Goal: Book appointment/travel/reservation

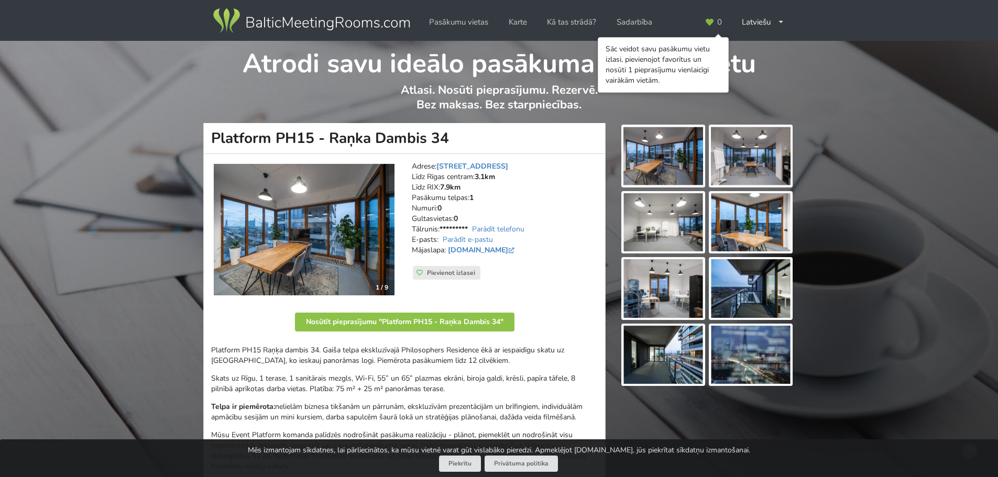
click at [543, 252] on address "Adrese: Raņka Dambis 34, Rīga Līdz Rīgas centram: 3.1km Līdz RIX: 7.9km Pasākum…" at bounding box center [505, 213] width 186 height 105
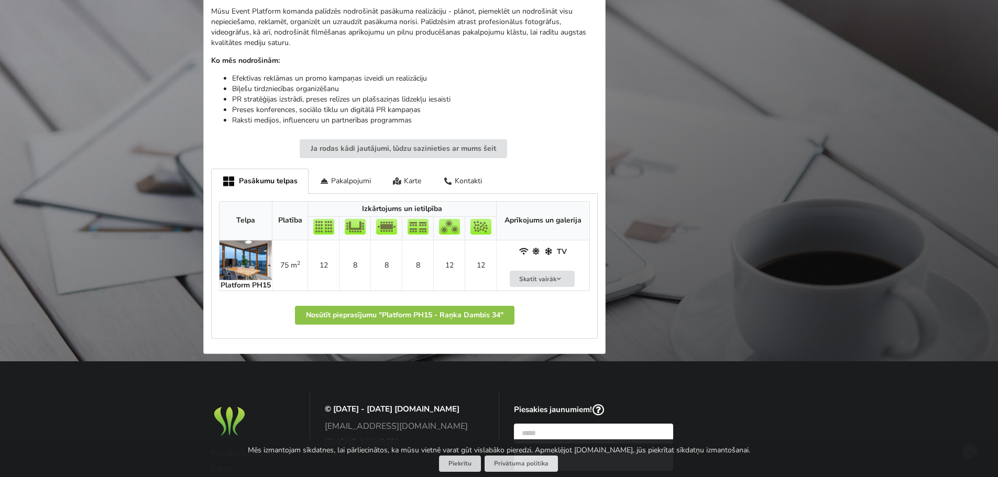
scroll to position [471, 0]
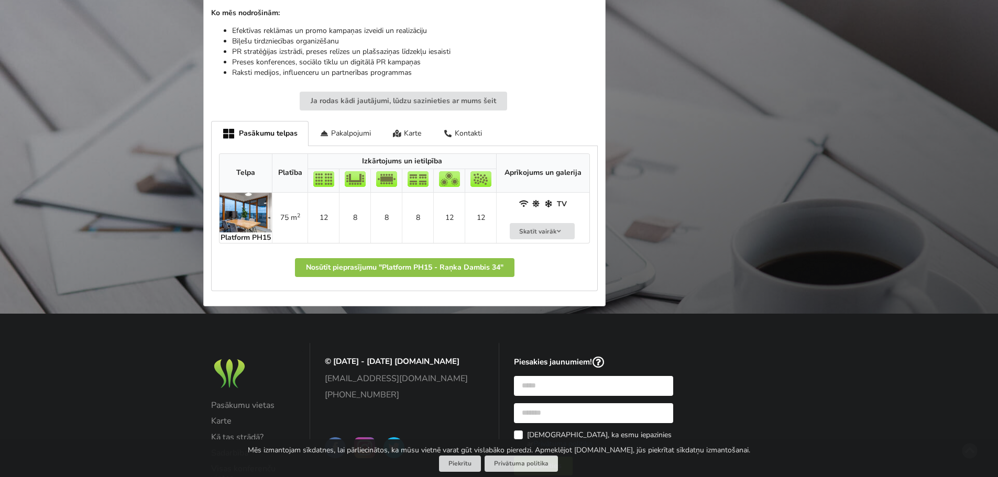
click at [248, 222] on img at bounding box center [245, 213] width 52 height 40
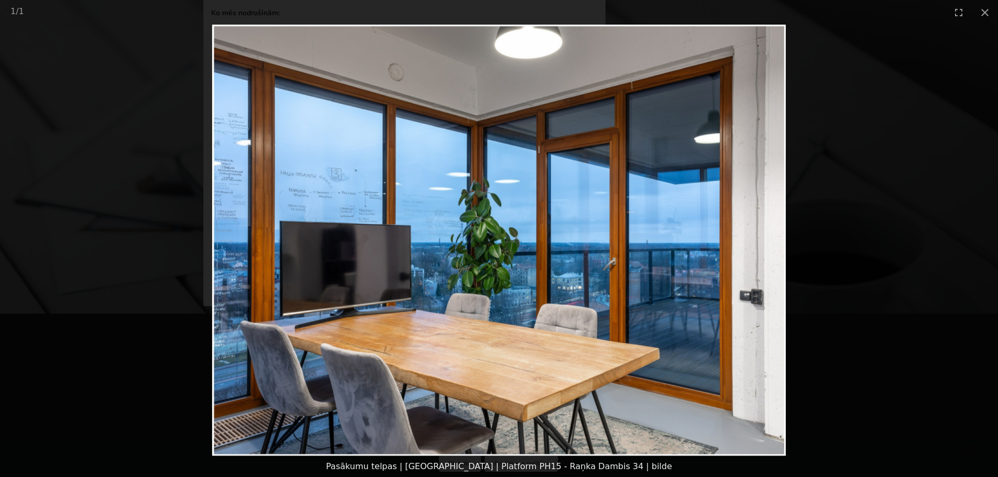
click at [741, 267] on img at bounding box center [499, 241] width 574 height 432
click at [884, 262] on picture at bounding box center [499, 241] width 998 height 432
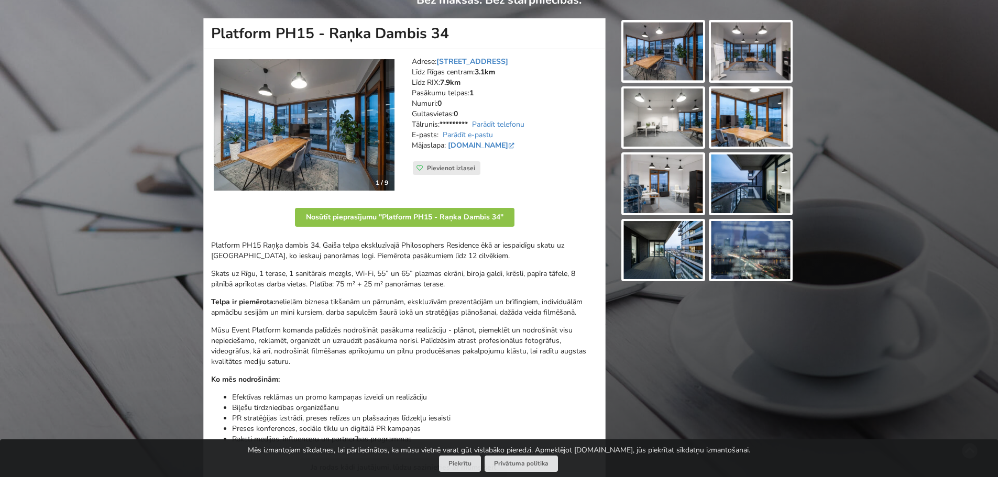
scroll to position [0, 0]
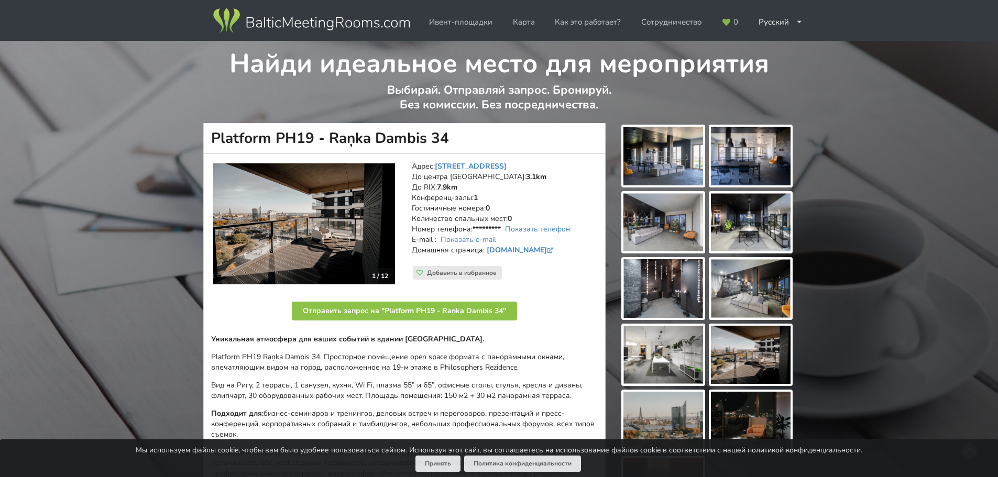
click at [736, 162] on img at bounding box center [751, 156] width 80 height 59
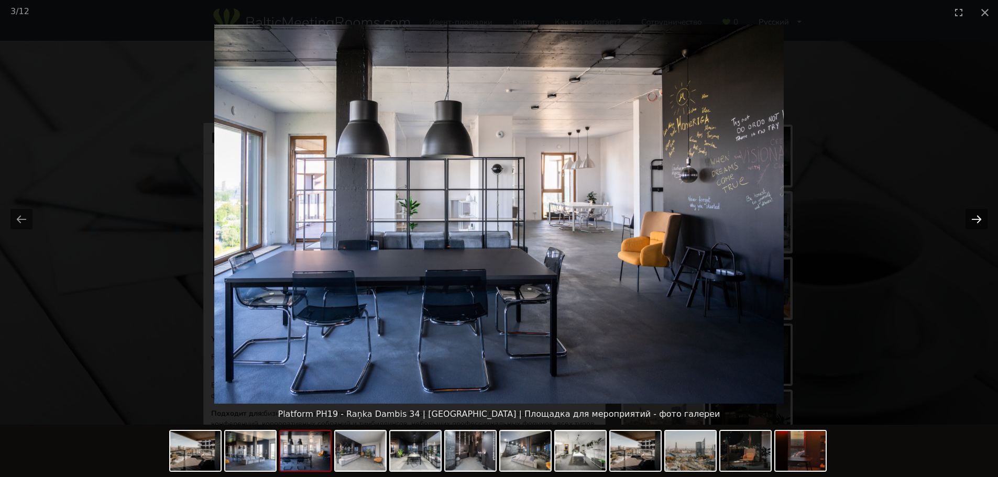
click at [979, 216] on button "Next slide" at bounding box center [976, 219] width 22 height 20
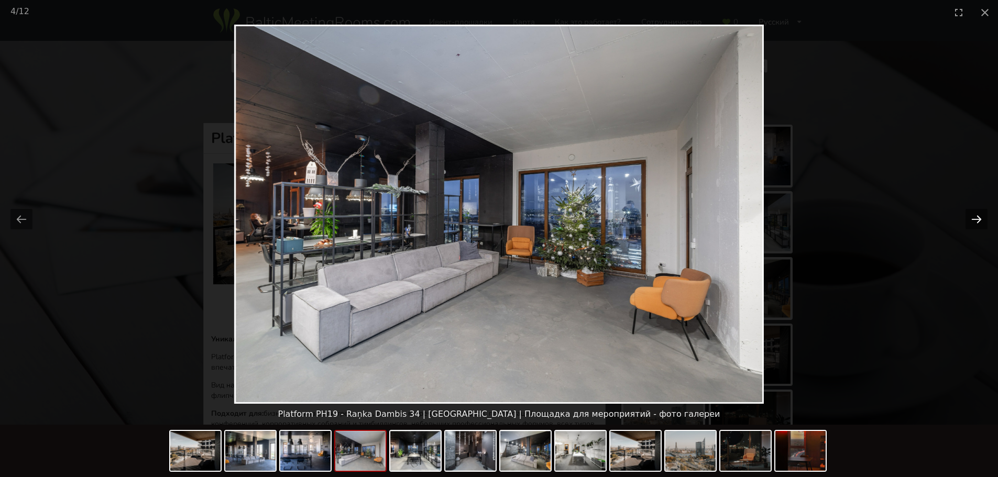
click at [979, 215] on button "Next slide" at bounding box center [976, 219] width 22 height 20
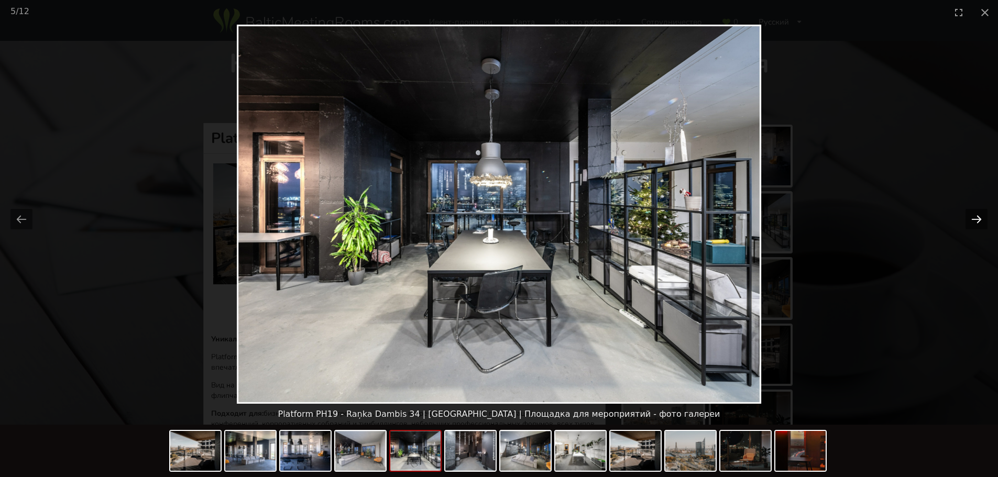
click at [979, 215] on button "Next slide" at bounding box center [976, 219] width 22 height 20
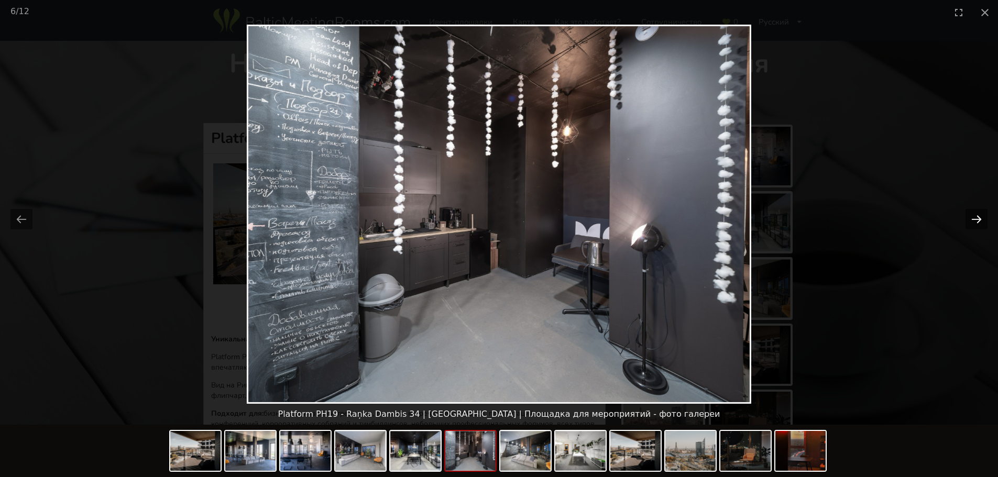
click at [979, 215] on button "Next slide" at bounding box center [976, 219] width 22 height 20
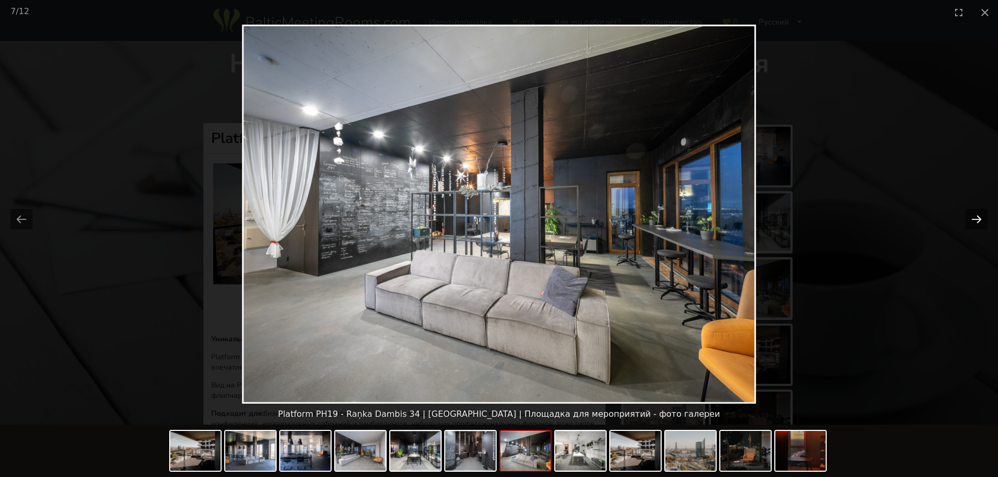
click at [979, 215] on button "Next slide" at bounding box center [976, 219] width 22 height 20
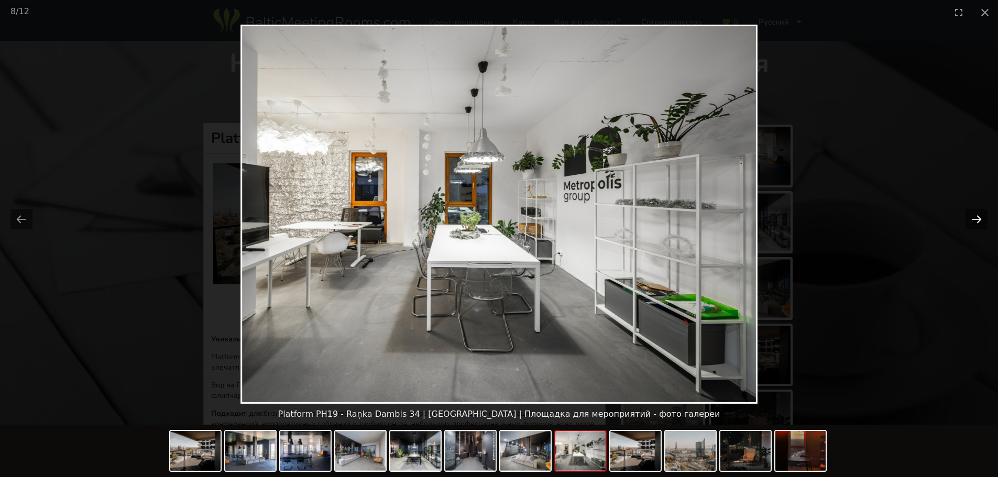
click at [979, 215] on button "Next slide" at bounding box center [976, 219] width 22 height 20
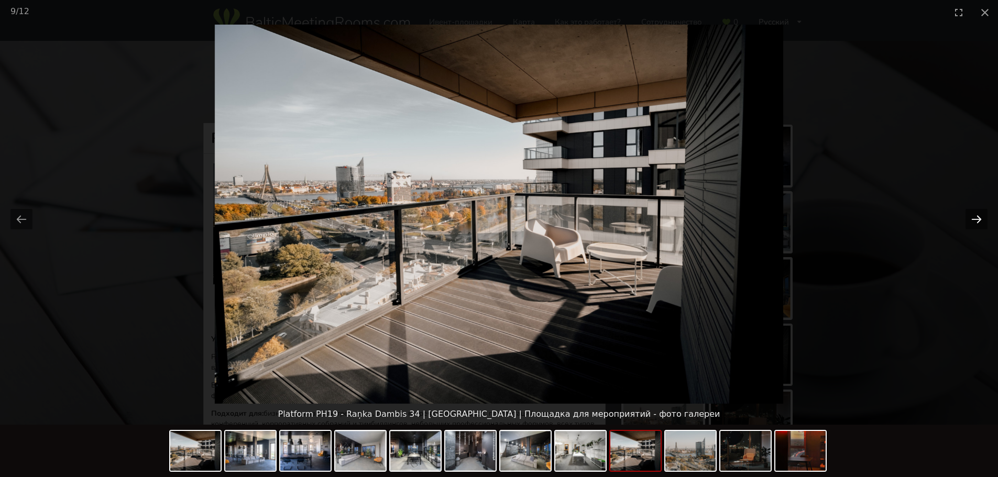
click at [979, 215] on button "Next slide" at bounding box center [976, 219] width 22 height 20
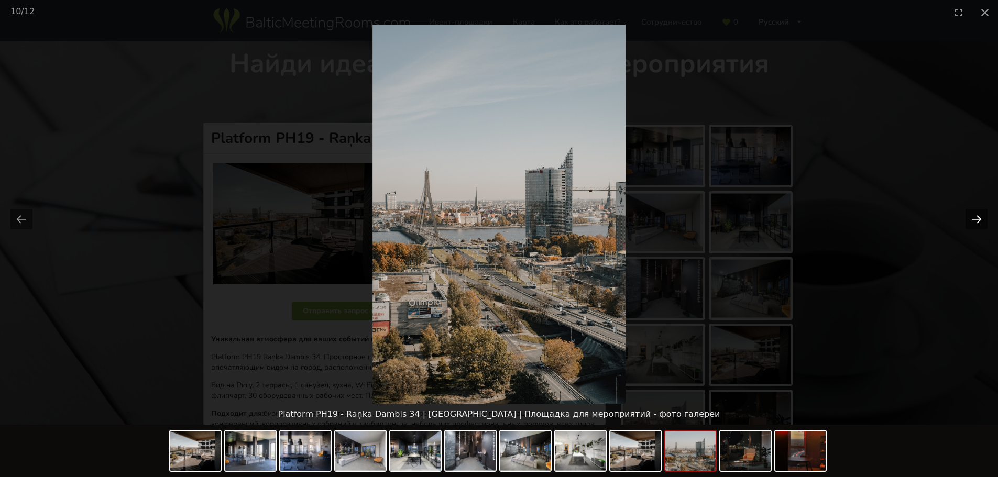
click at [979, 215] on button "Next slide" at bounding box center [976, 219] width 22 height 20
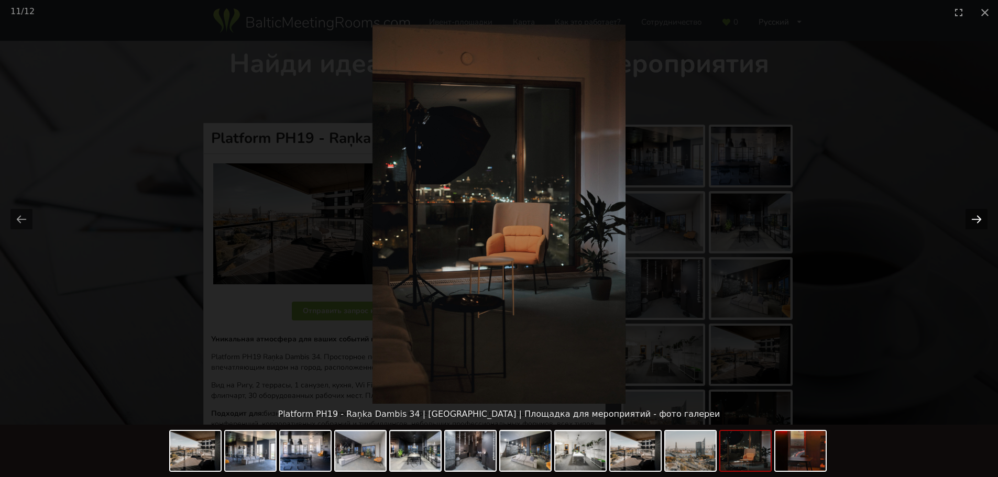
click at [985, 225] on button "Next slide" at bounding box center [976, 219] width 22 height 20
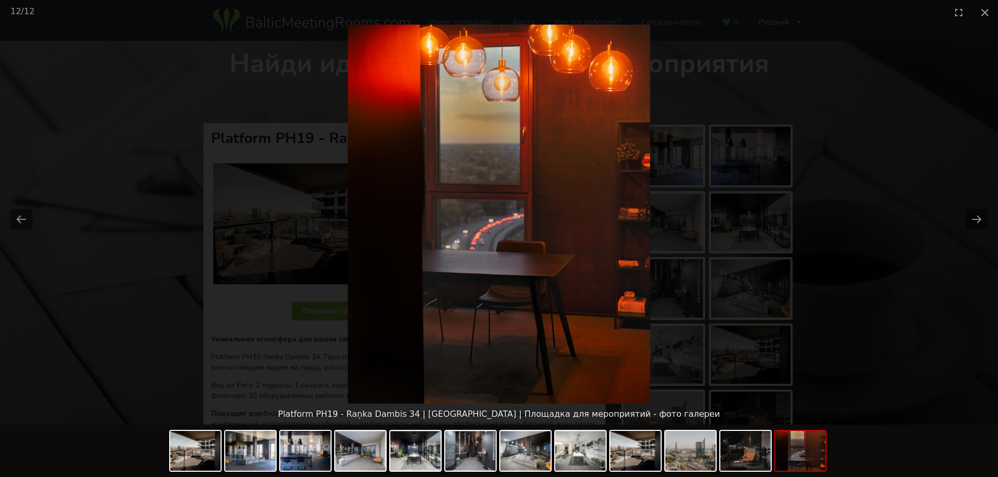
click at [842, 203] on picture at bounding box center [499, 214] width 998 height 379
click at [867, 206] on picture at bounding box center [499, 214] width 998 height 379
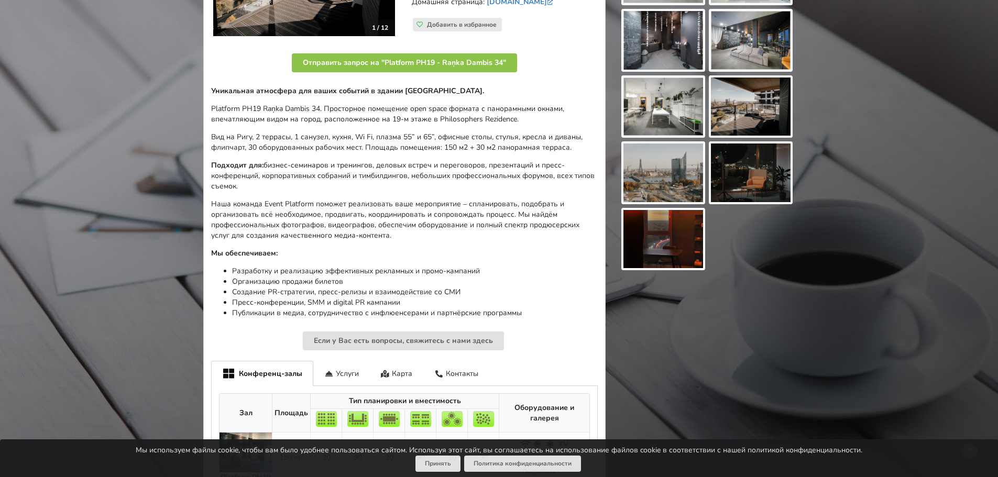
scroll to position [105, 0]
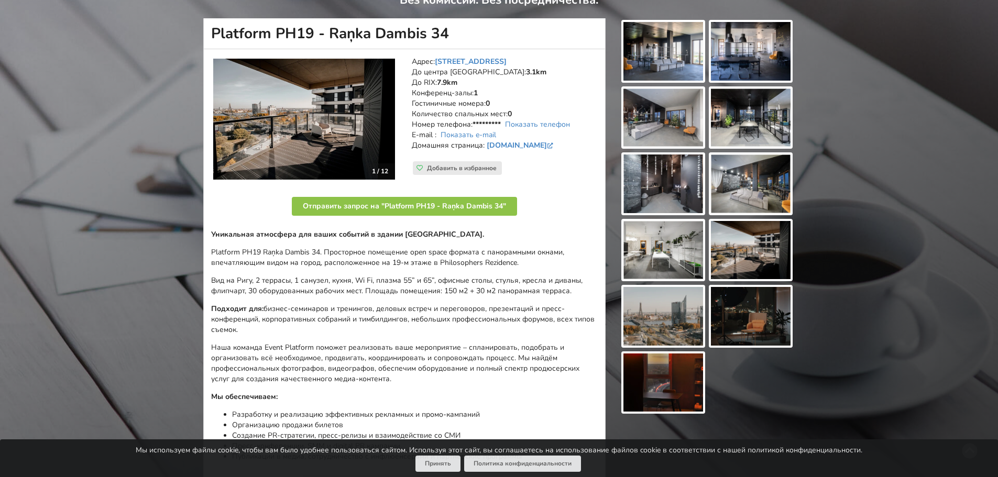
click at [669, 55] on img at bounding box center [663, 51] width 80 height 59
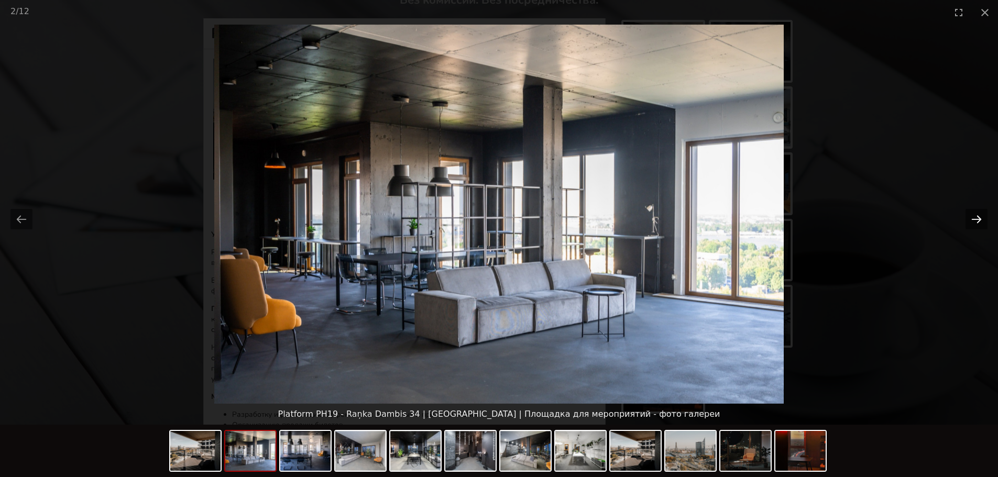
click at [980, 219] on button "Next slide" at bounding box center [976, 219] width 22 height 20
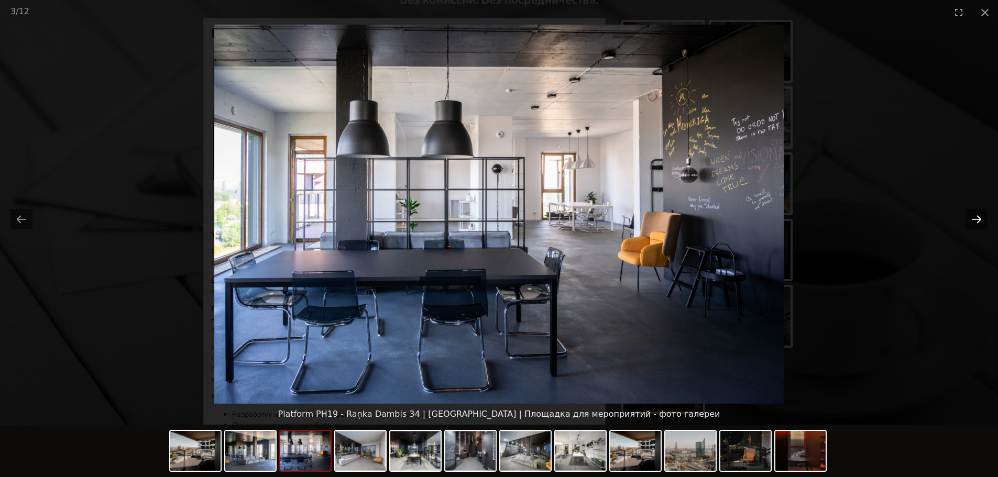
click at [980, 219] on button "Next slide" at bounding box center [976, 219] width 22 height 20
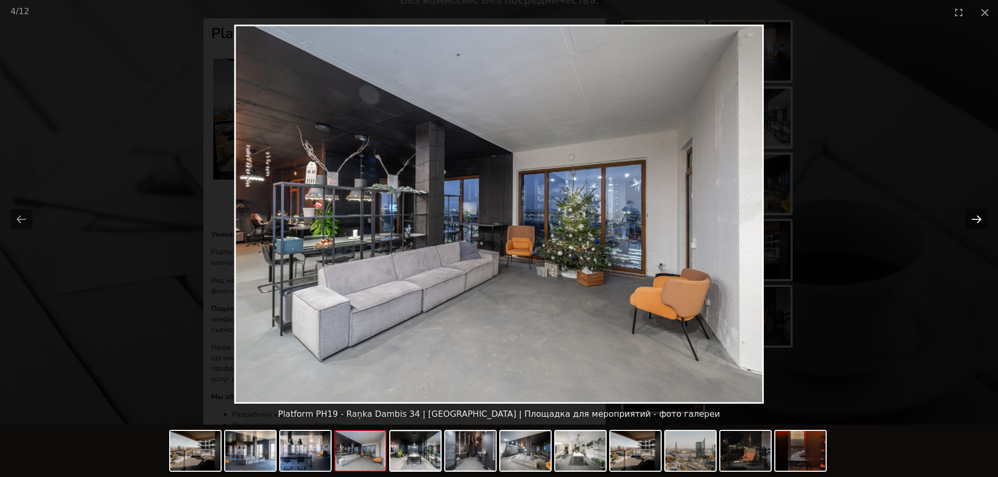
click at [980, 219] on button "Next slide" at bounding box center [976, 219] width 22 height 20
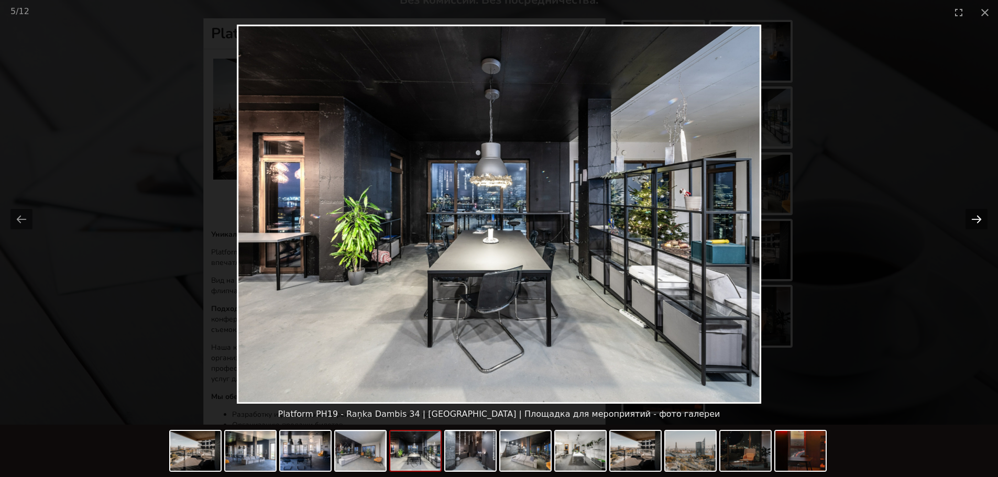
click at [967, 214] on button "Next slide" at bounding box center [976, 219] width 22 height 20
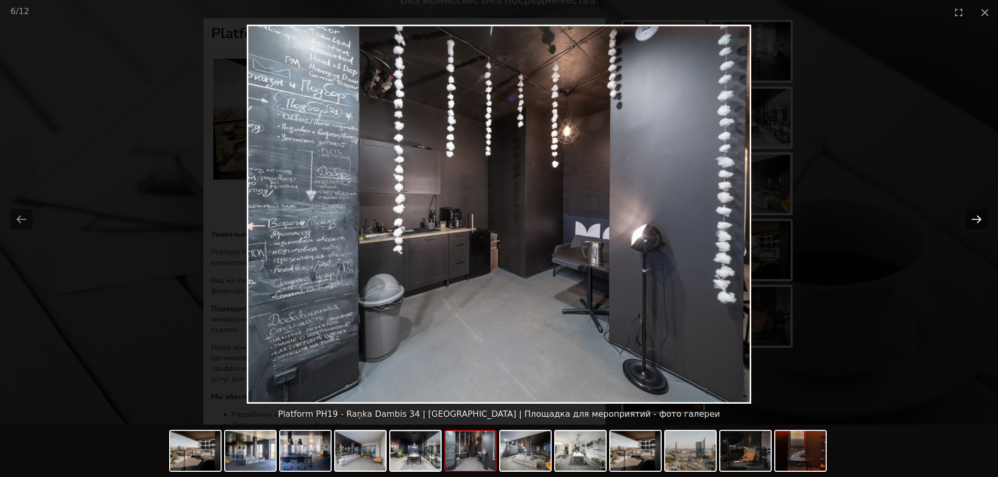
click at [967, 214] on button "Next slide" at bounding box center [976, 219] width 22 height 20
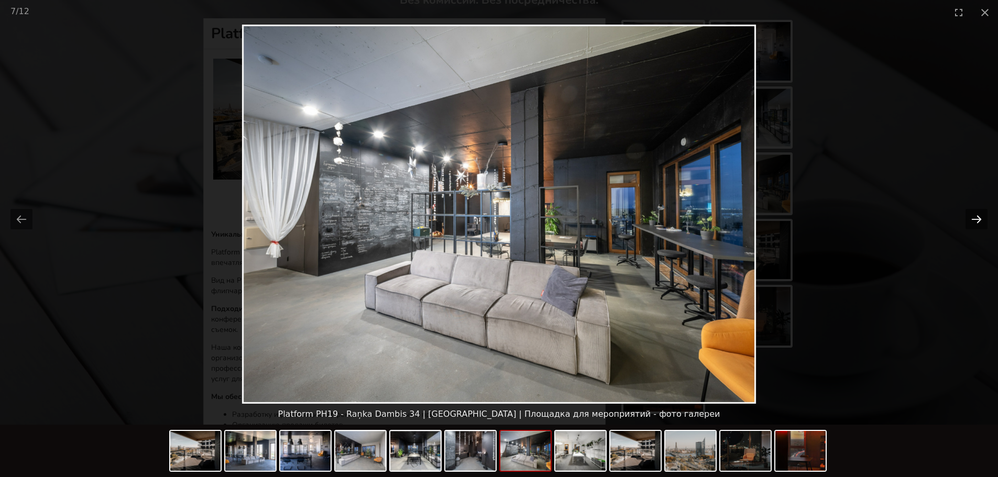
click at [967, 214] on button "Next slide" at bounding box center [976, 219] width 22 height 20
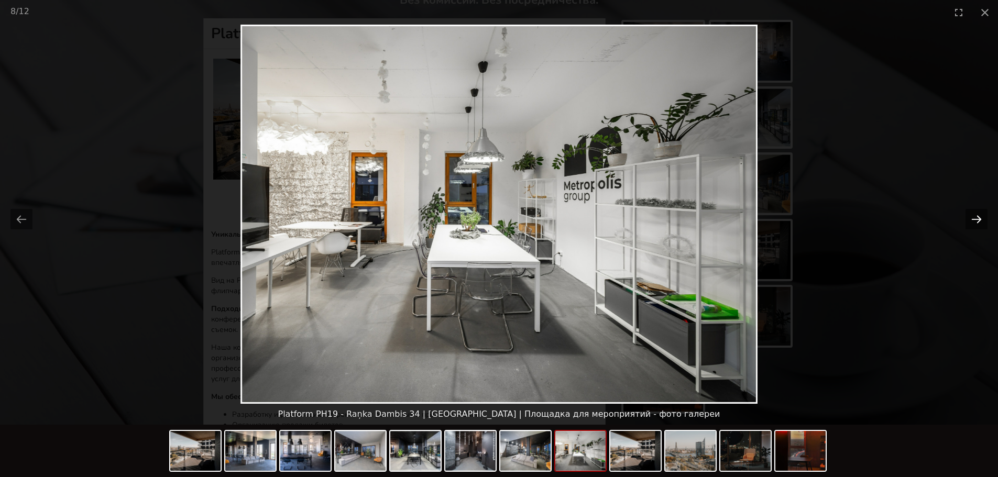
click at [967, 214] on button "Next slide" at bounding box center [976, 219] width 22 height 20
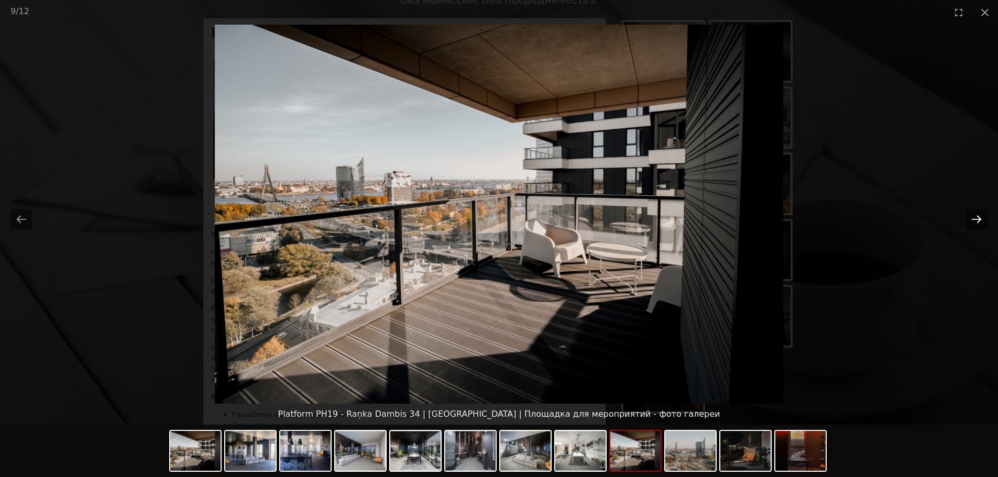
click at [967, 214] on button "Next slide" at bounding box center [976, 219] width 22 height 20
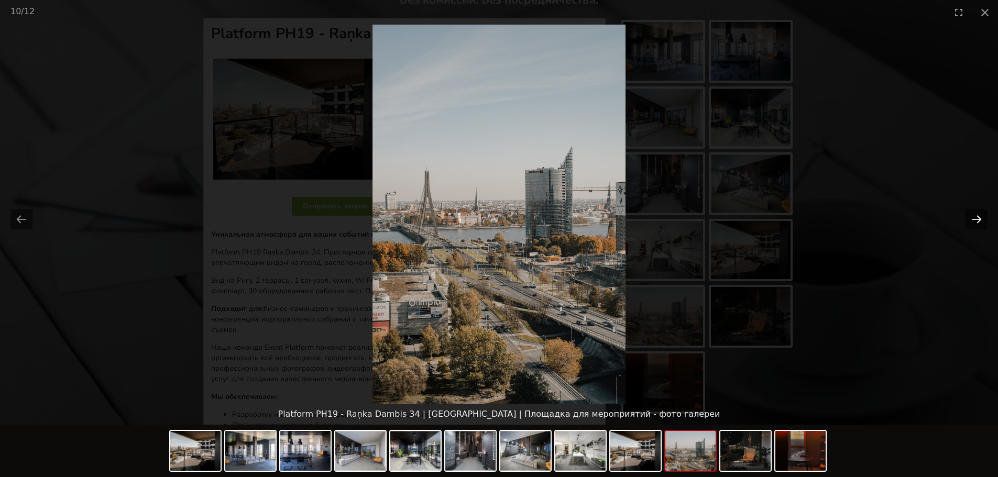
click at [967, 214] on button "Next slide" at bounding box center [976, 219] width 22 height 20
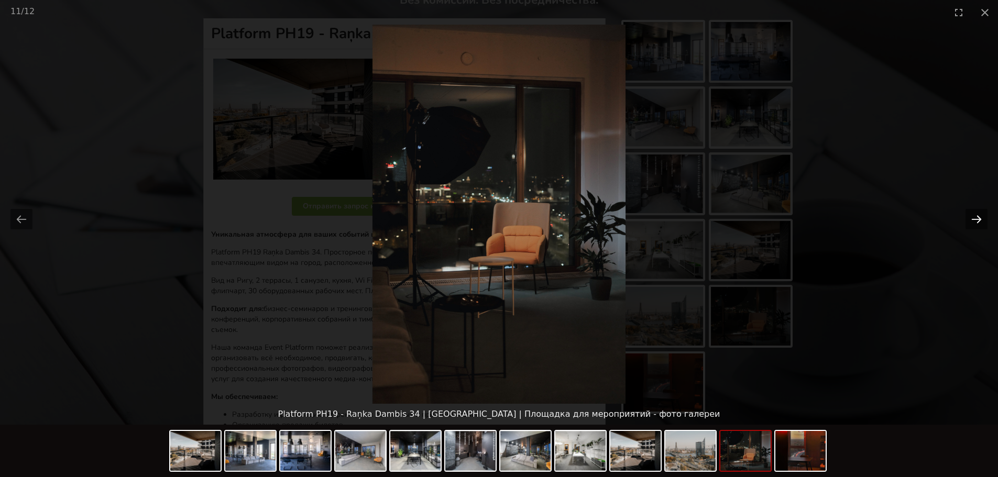
click at [967, 214] on button "Next slide" at bounding box center [976, 219] width 22 height 20
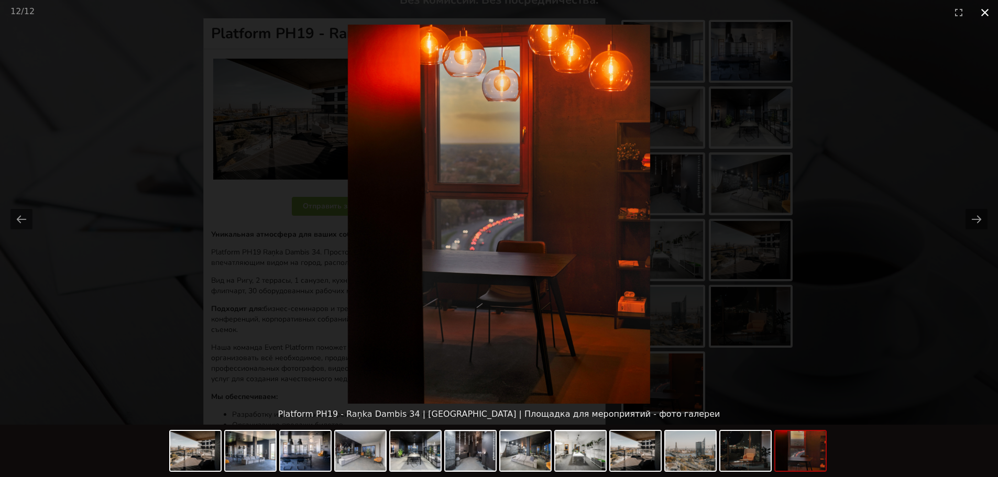
click at [979, 10] on button "Close gallery" at bounding box center [984, 12] width 26 height 25
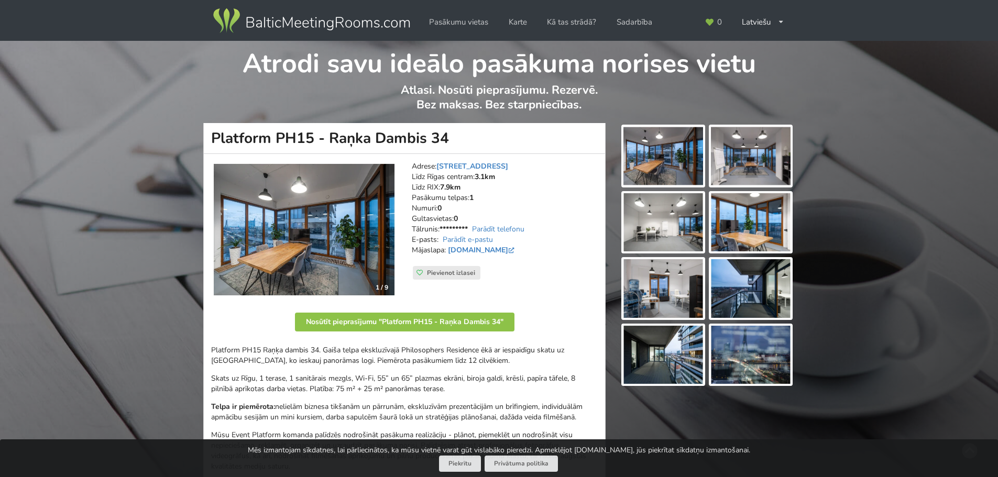
click at [673, 149] on img at bounding box center [663, 156] width 80 height 59
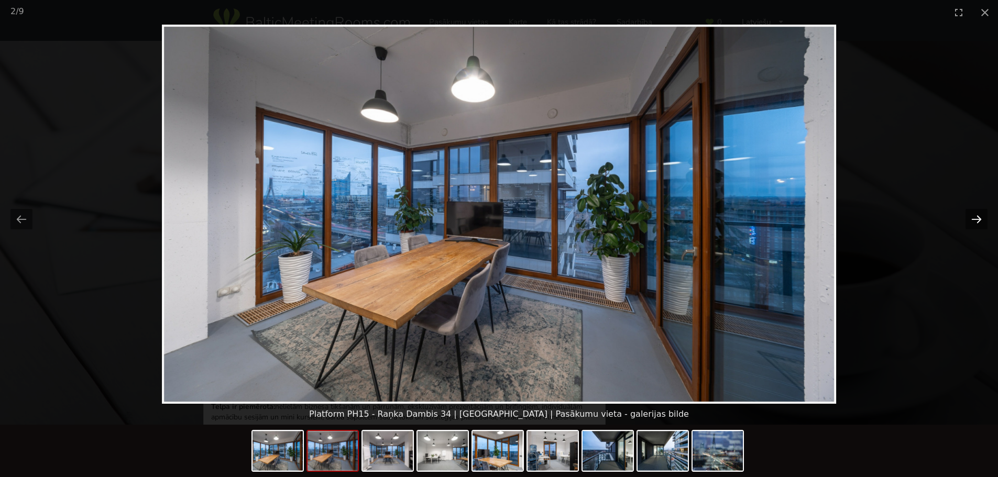
click at [966, 224] on button "Next slide" at bounding box center [976, 219] width 22 height 20
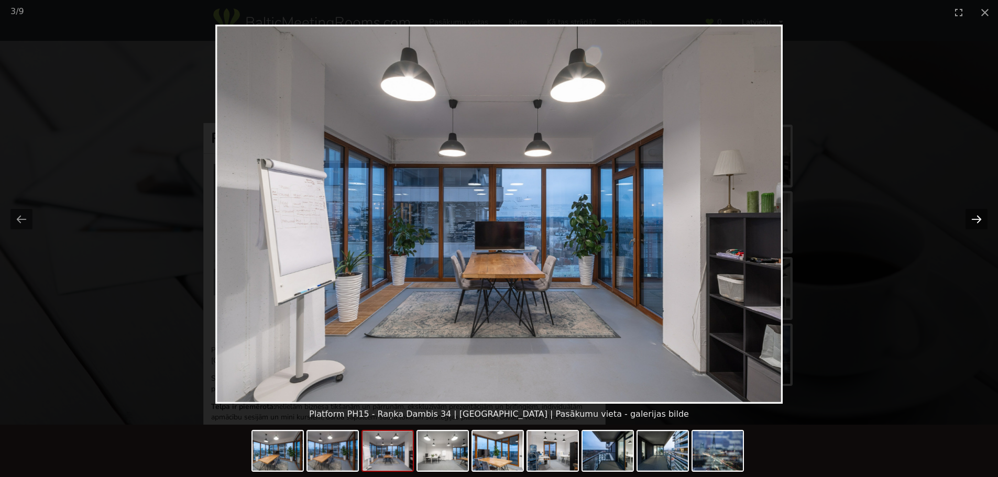
click at [966, 224] on button "Next slide" at bounding box center [976, 219] width 22 height 20
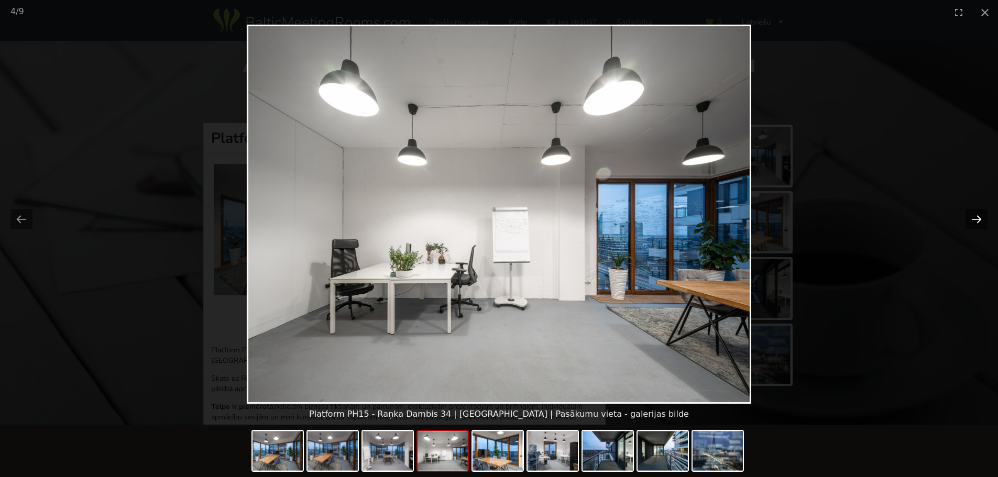
click at [973, 213] on button "Next slide" at bounding box center [976, 219] width 22 height 20
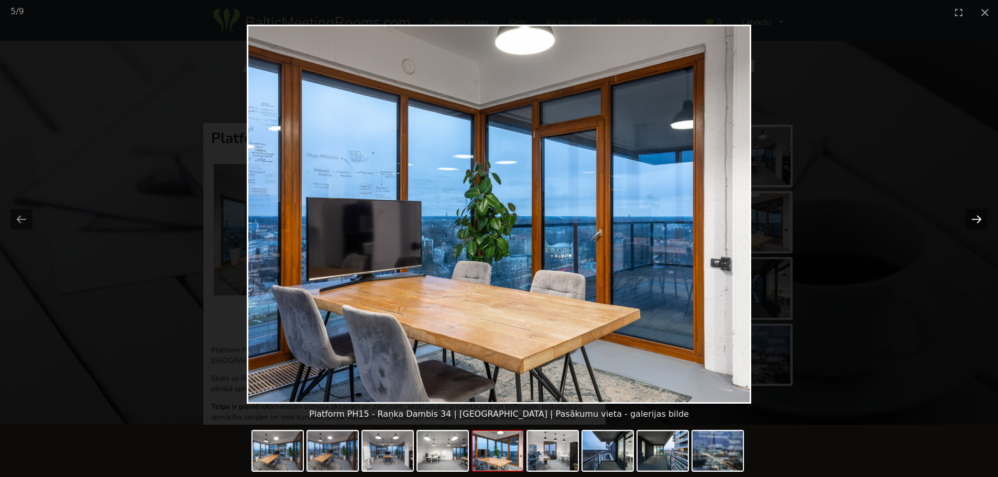
click at [973, 213] on button "Next slide" at bounding box center [976, 219] width 22 height 20
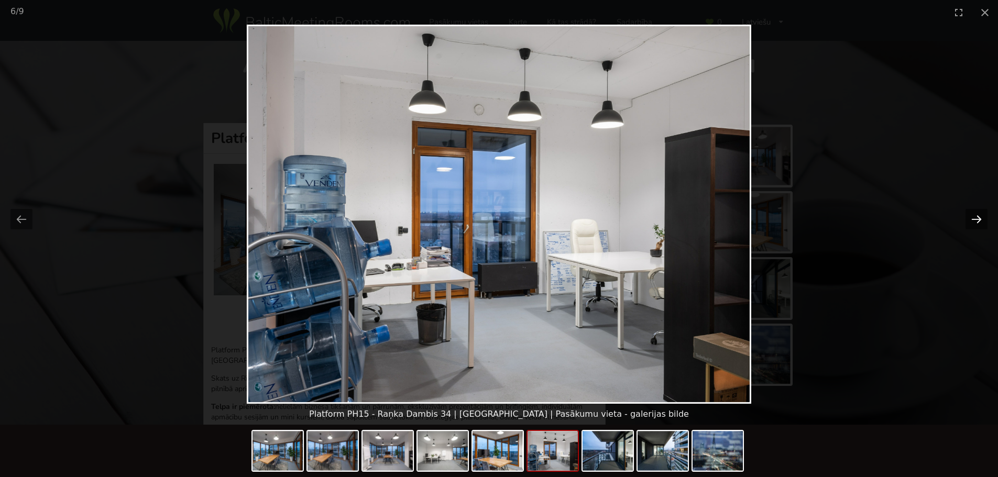
click at [973, 213] on button "Next slide" at bounding box center [976, 219] width 22 height 20
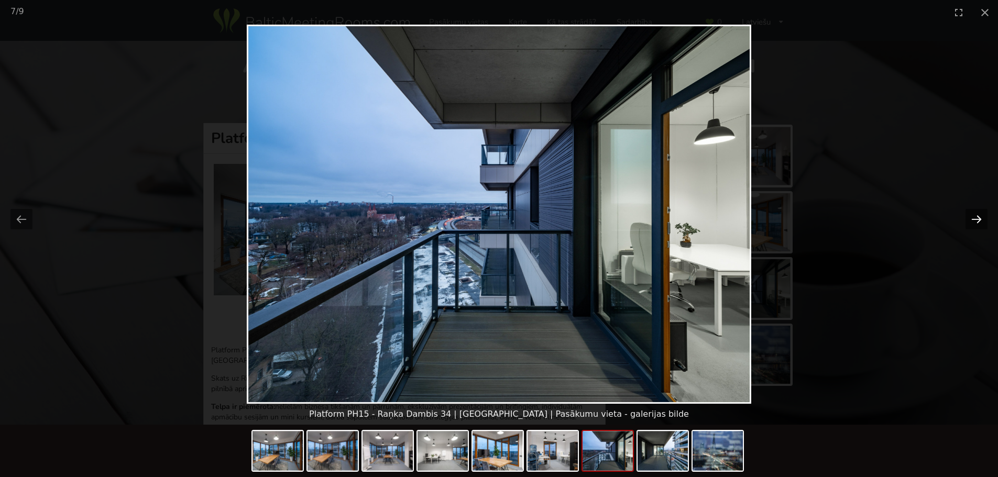
click at [973, 213] on button "Next slide" at bounding box center [976, 219] width 22 height 20
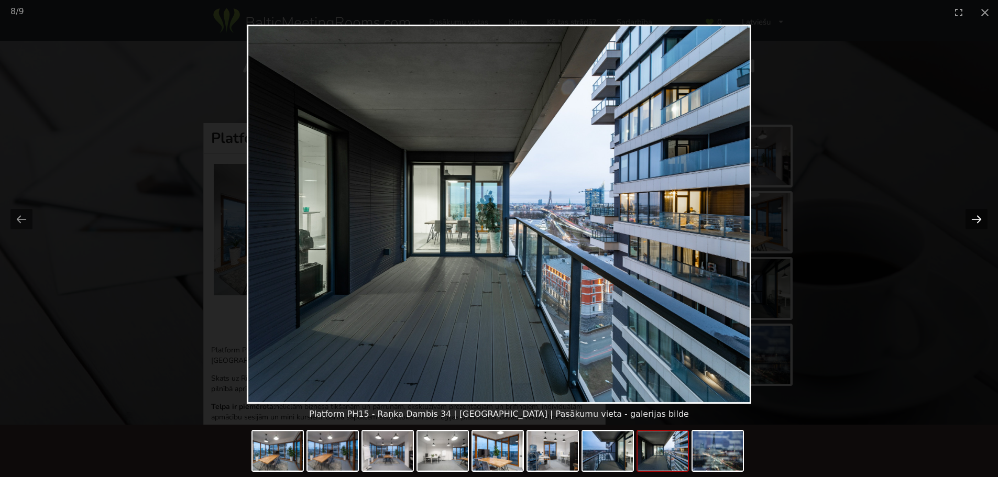
click at [973, 213] on button "Next slide" at bounding box center [976, 219] width 22 height 20
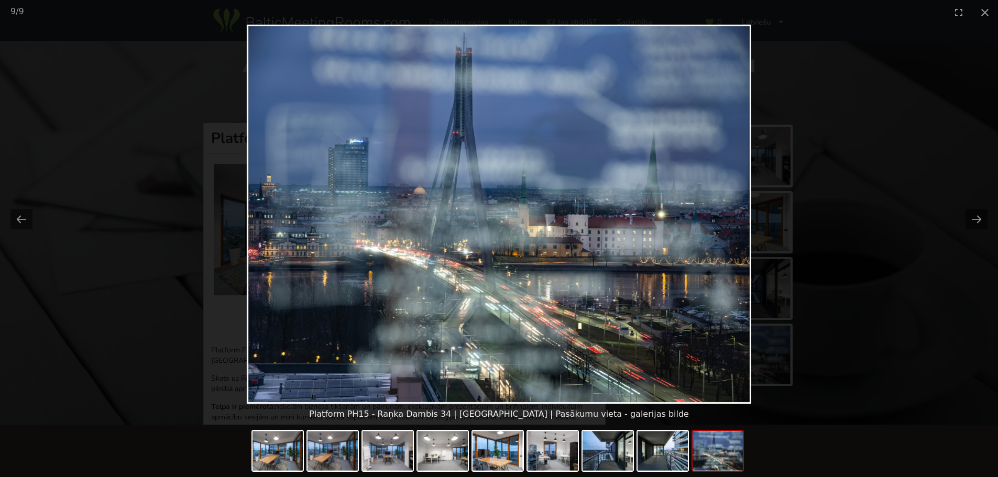
click at [955, 131] on picture at bounding box center [499, 214] width 998 height 379
